Goal: Transaction & Acquisition: Purchase product/service

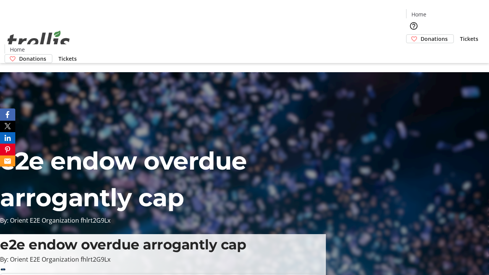
click at [420, 35] on span "Donations" at bounding box center [433, 39] width 27 height 8
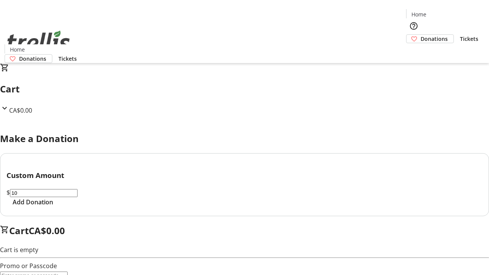
click at [53, 207] on span "Add Donation" at bounding box center [33, 201] width 40 height 9
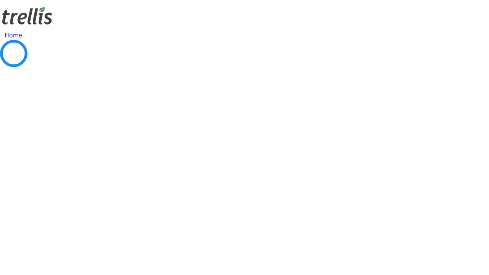
select select "CA"
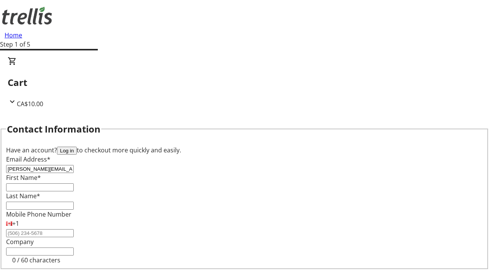
type input "[PERSON_NAME][EMAIL_ADDRESS][DOMAIN_NAME]"
type input "[PERSON_NAME]"
type input "[STREET_ADDRESS][PERSON_NAME]"
type input "Kelowna"
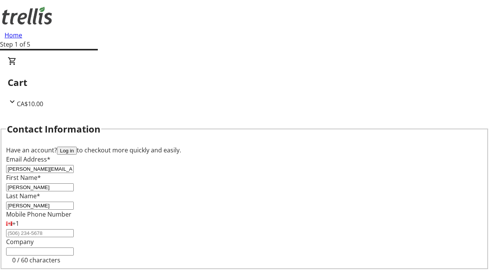
select select "BC"
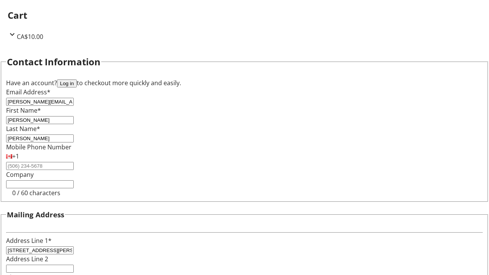
type input "Kelowna"
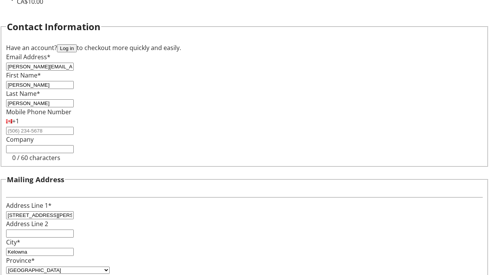
type input "V1Y 0C2"
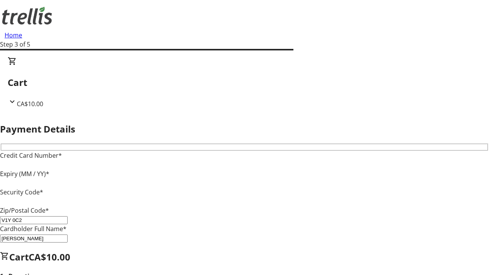
type input "V1Y 0C2"
